Goal: Navigation & Orientation: Find specific page/section

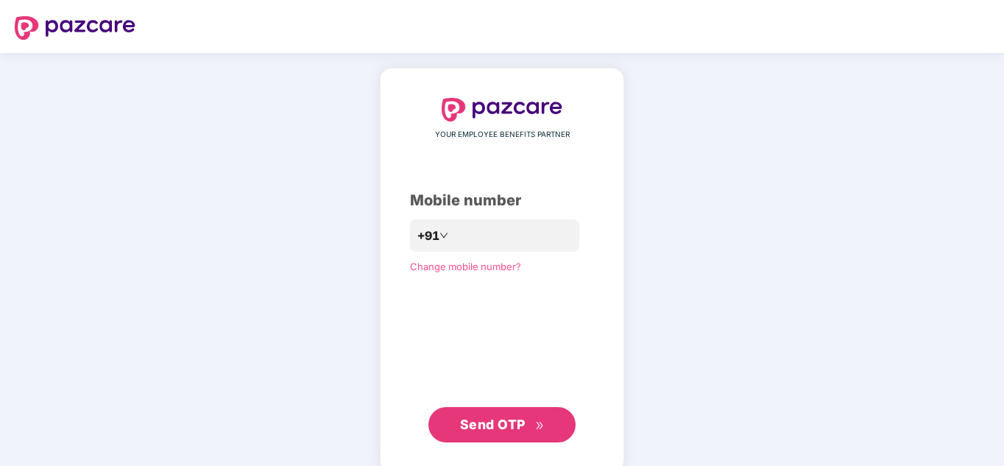
click at [465, 283] on div "YOUR EMPLOYEE BENEFITS PARTNER Mobile number +91 Change mobile number? Send OTP" at bounding box center [502, 270] width 184 height 345
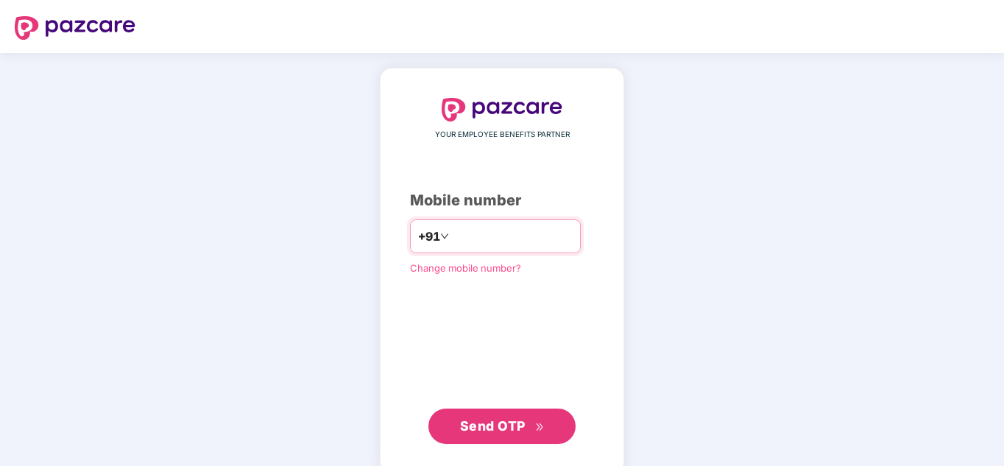
click at [484, 248] on input "number" at bounding box center [512, 237] width 121 height 24
type input "**********"
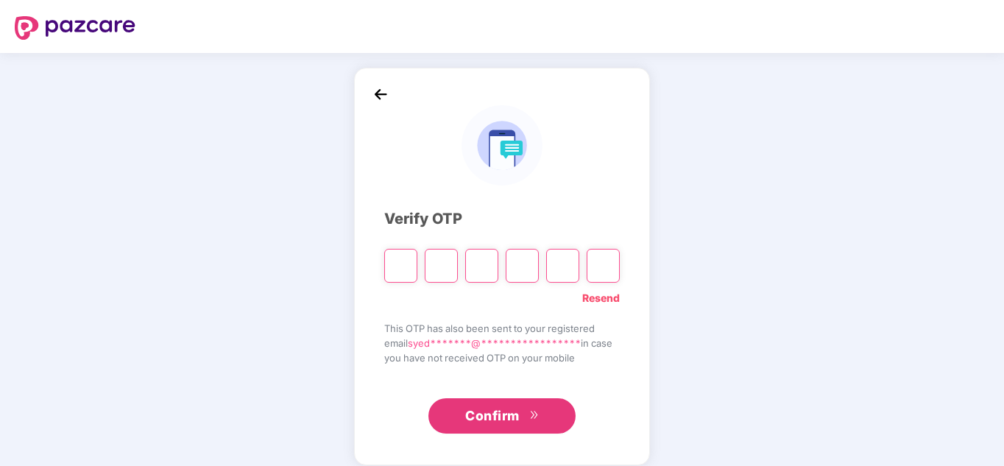
click at [401, 267] on input "Please enter verification code. Digit 1" at bounding box center [400, 266] width 33 height 34
type input "*"
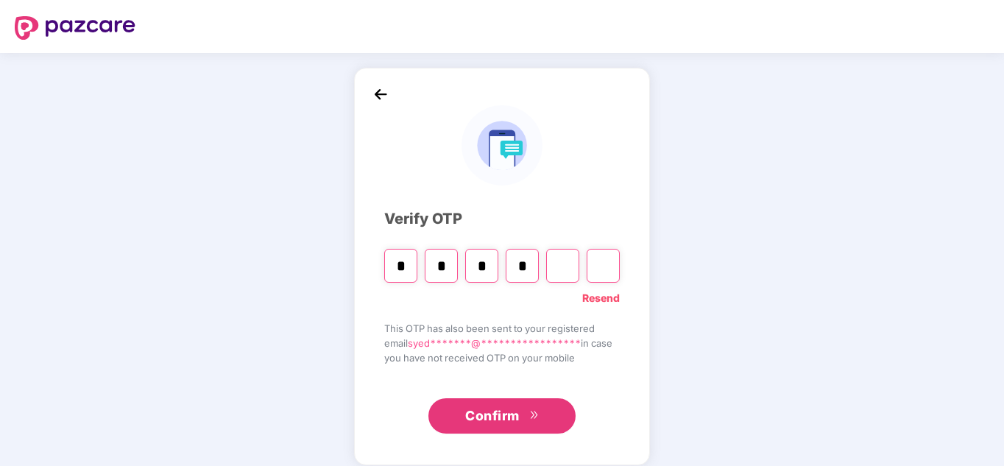
type input "*"
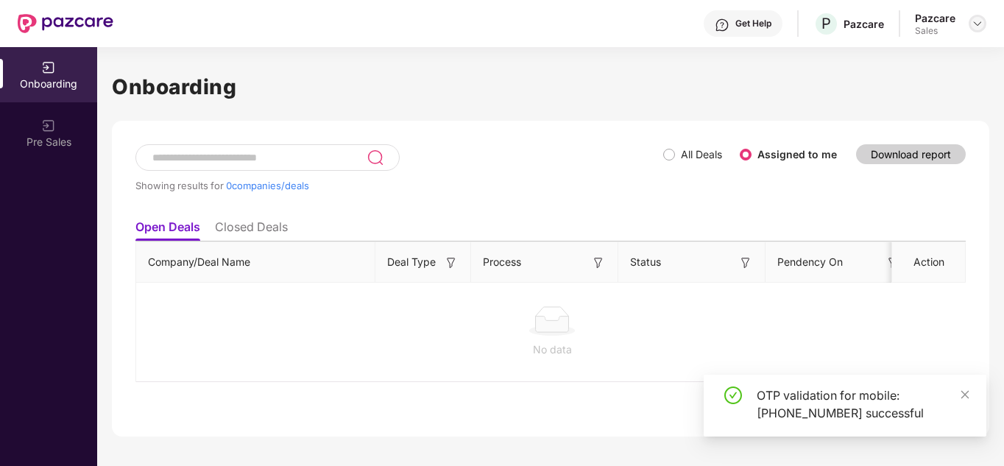
click at [978, 28] on img at bounding box center [978, 24] width 12 height 12
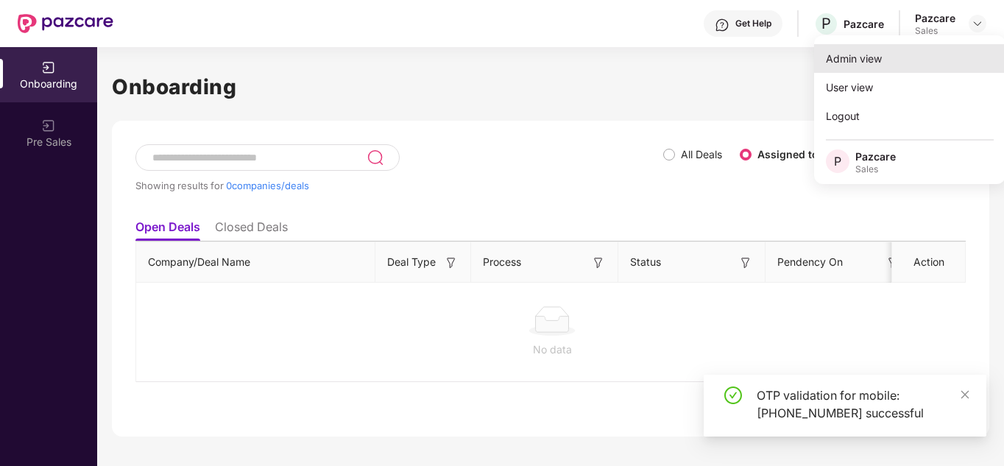
click at [852, 72] on div "Admin view" at bounding box center [909, 58] width 191 height 29
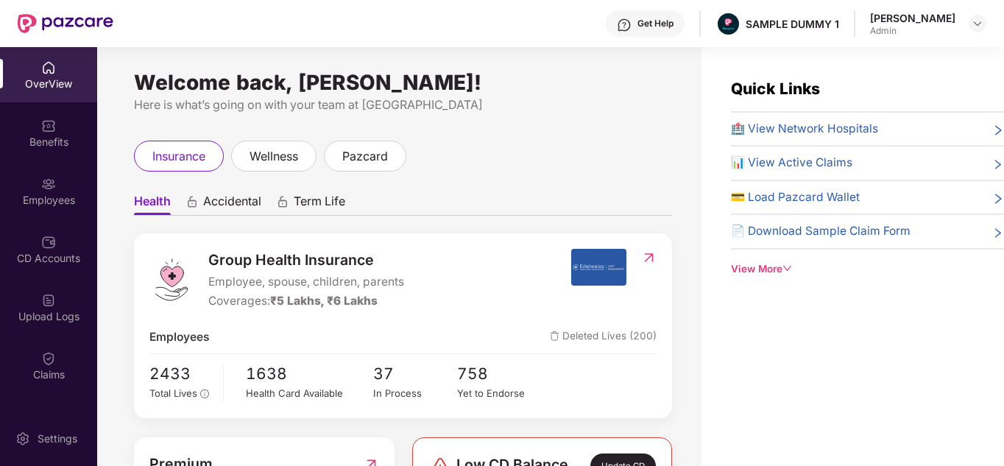
click at [314, 194] on span "Term Life" at bounding box center [320, 204] width 52 height 21
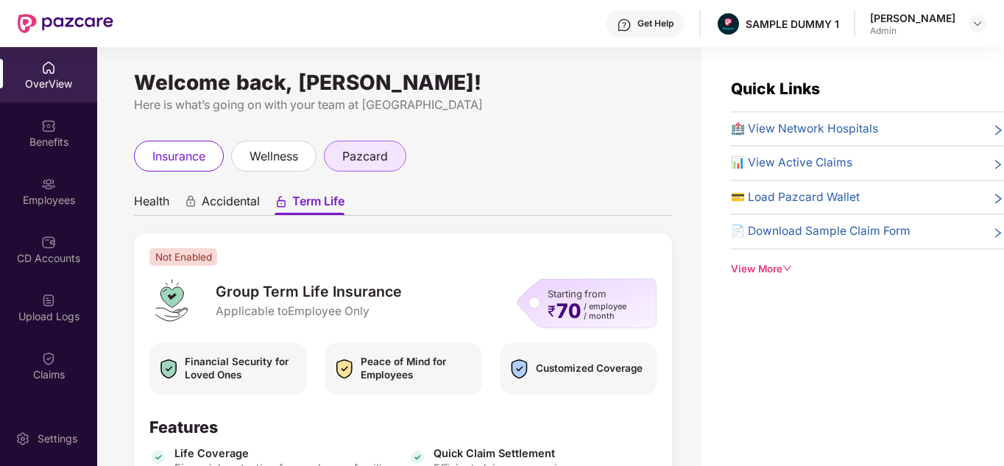
click at [381, 166] on span "pazcard" at bounding box center [365, 156] width 46 height 18
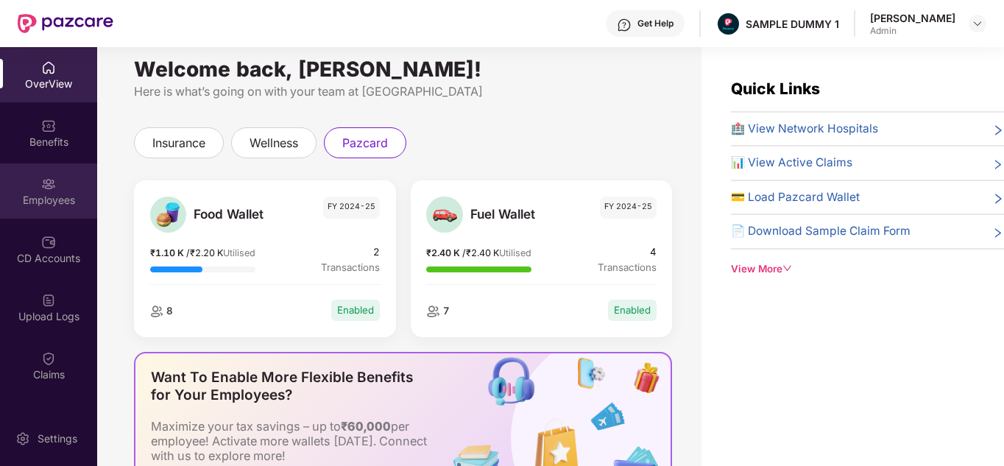
scroll to position [276, 0]
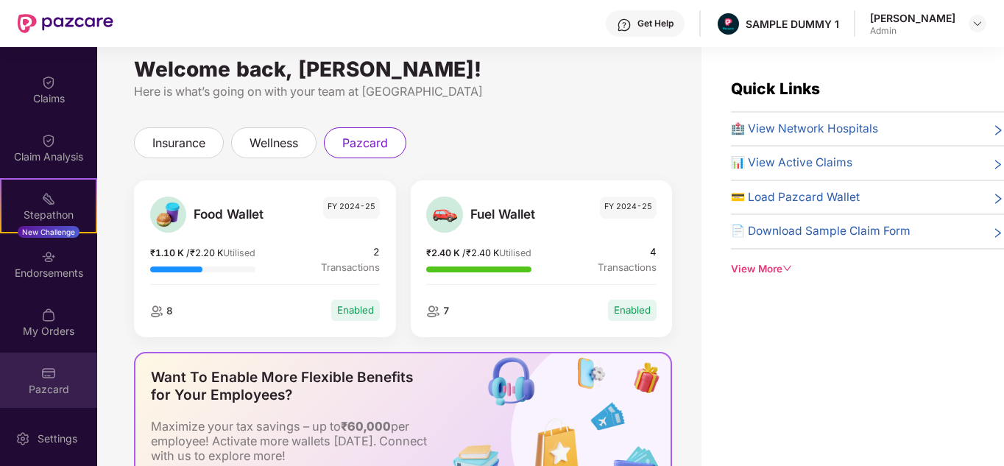
click at [46, 381] on div "Pazcard" at bounding box center [48, 380] width 97 height 55
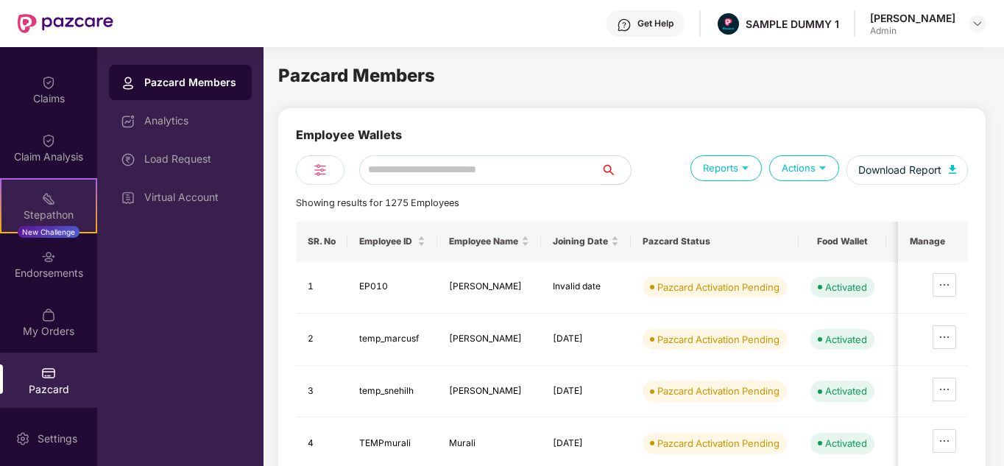
scroll to position [63, 0]
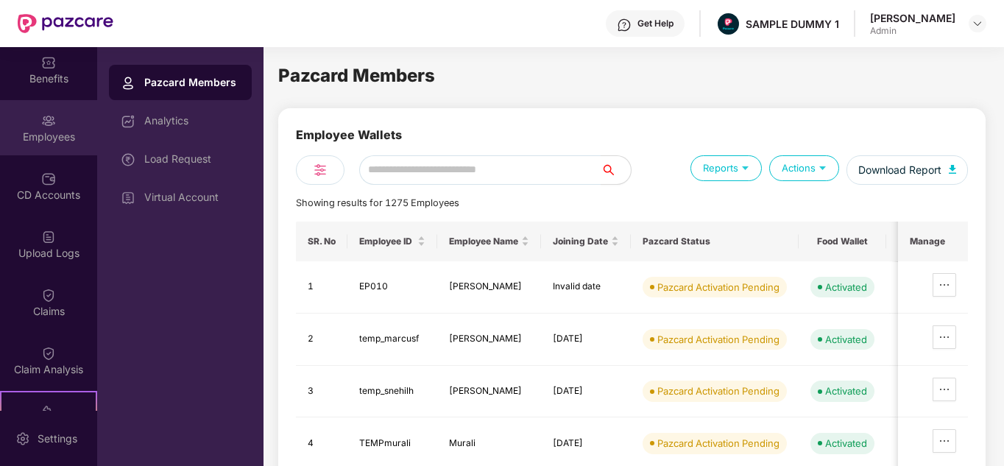
click at [44, 112] on div at bounding box center [48, 119] width 15 height 15
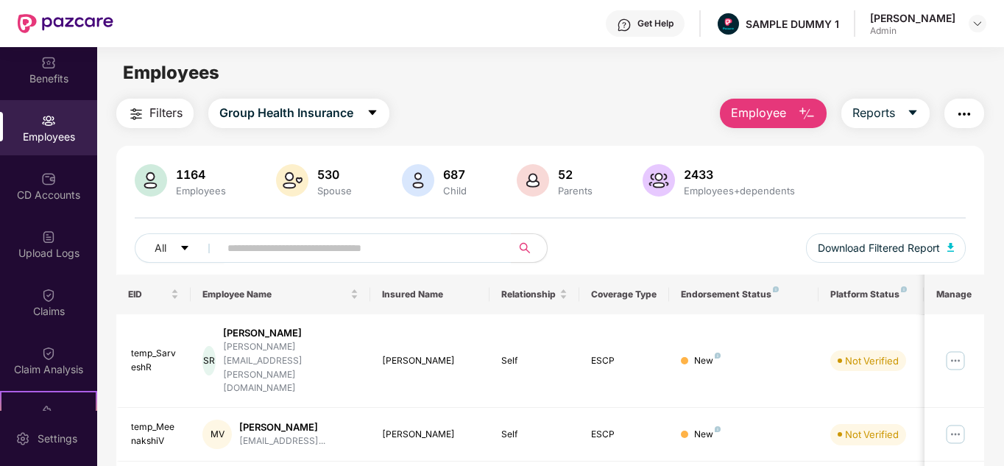
click at [752, 108] on span "Employee" at bounding box center [758, 113] width 55 height 18
click at [976, 127] on button "button" at bounding box center [965, 113] width 40 height 29
click at [640, 126] on div "Filters Group Health Insurance Employee Reports" at bounding box center [550, 113] width 869 height 29
click at [334, 107] on span "Group Health Insurance" at bounding box center [286, 113] width 134 height 18
click at [467, 97] on main "Employees Filters Group Health Insurance Employee Reports 1164 Employees 530 Sp…" at bounding box center [550, 280] width 906 height 466
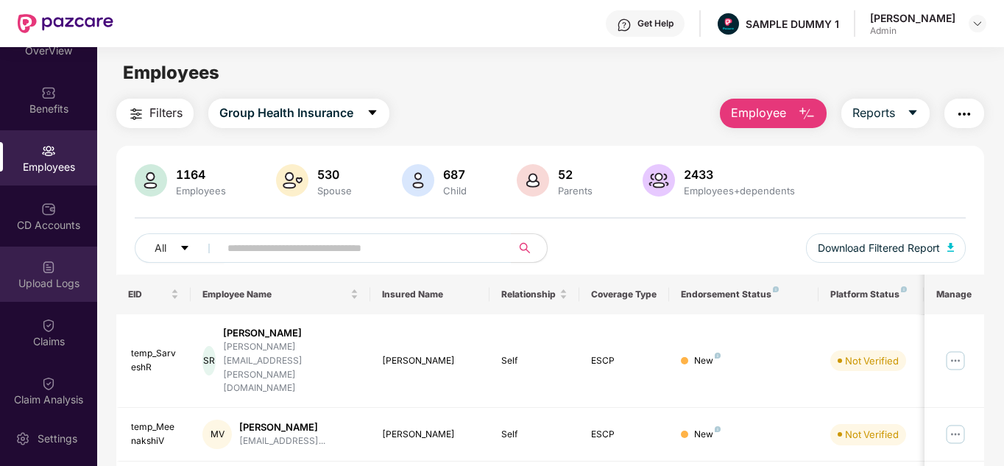
scroll to position [32, 0]
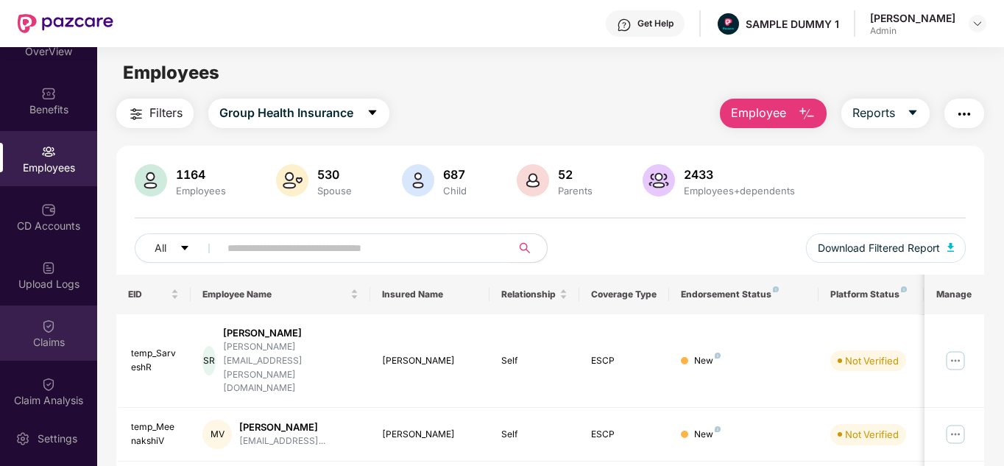
click at [37, 342] on div "Claims" at bounding box center [48, 342] width 97 height 15
